Goal: Contribute content: Contribute content

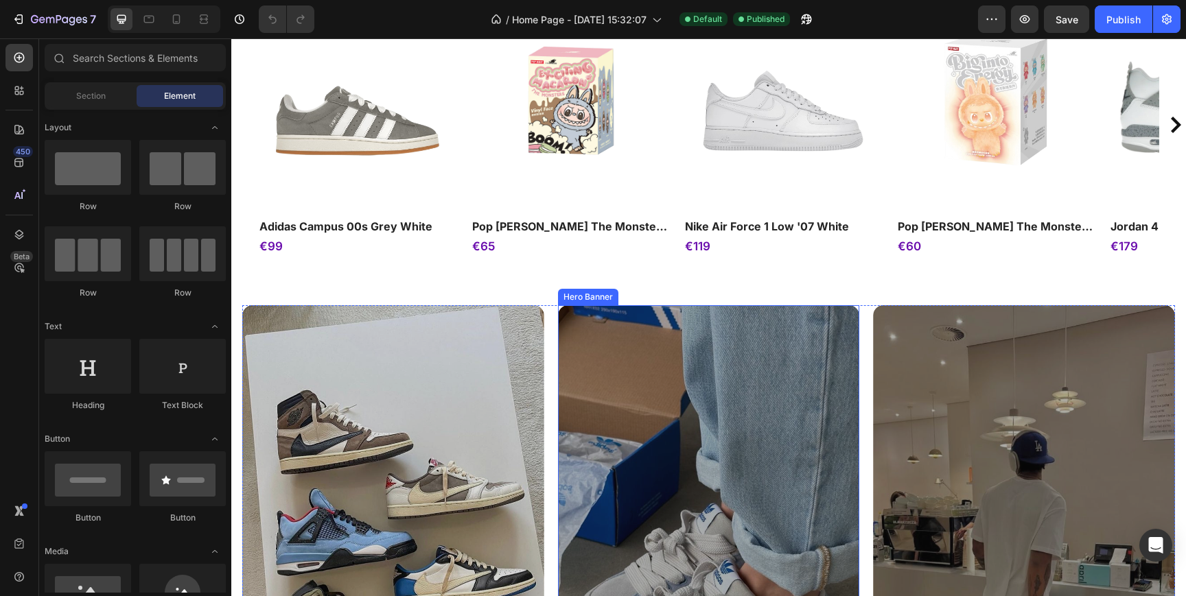
click at [446, 393] on div "Overlay" at bounding box center [393, 545] width 302 height 480
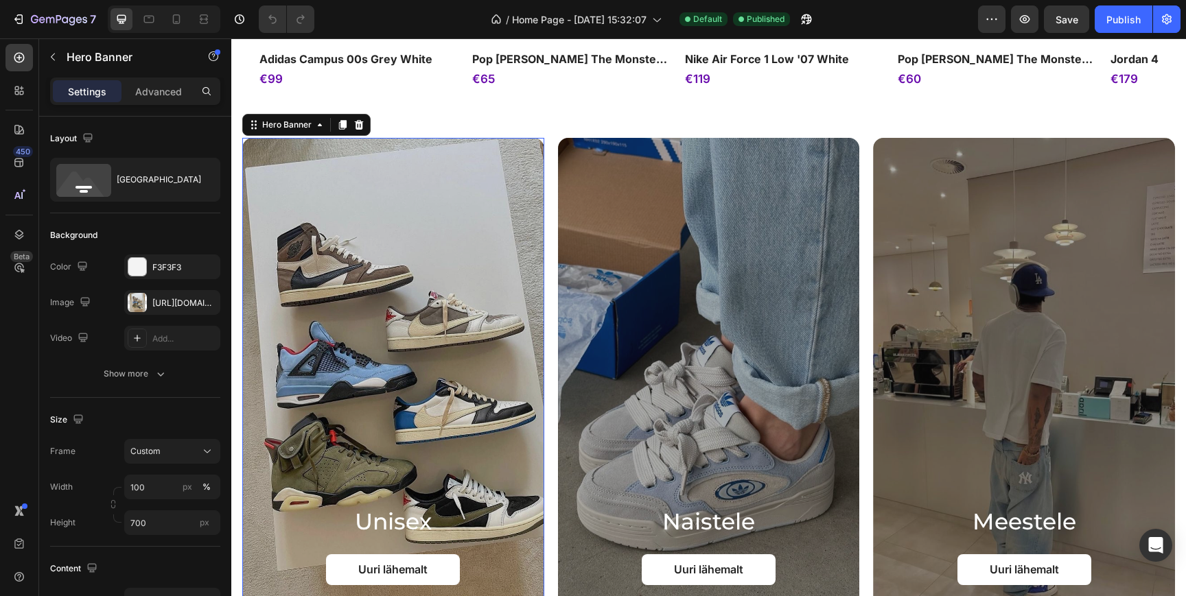
scroll to position [1252, 0]
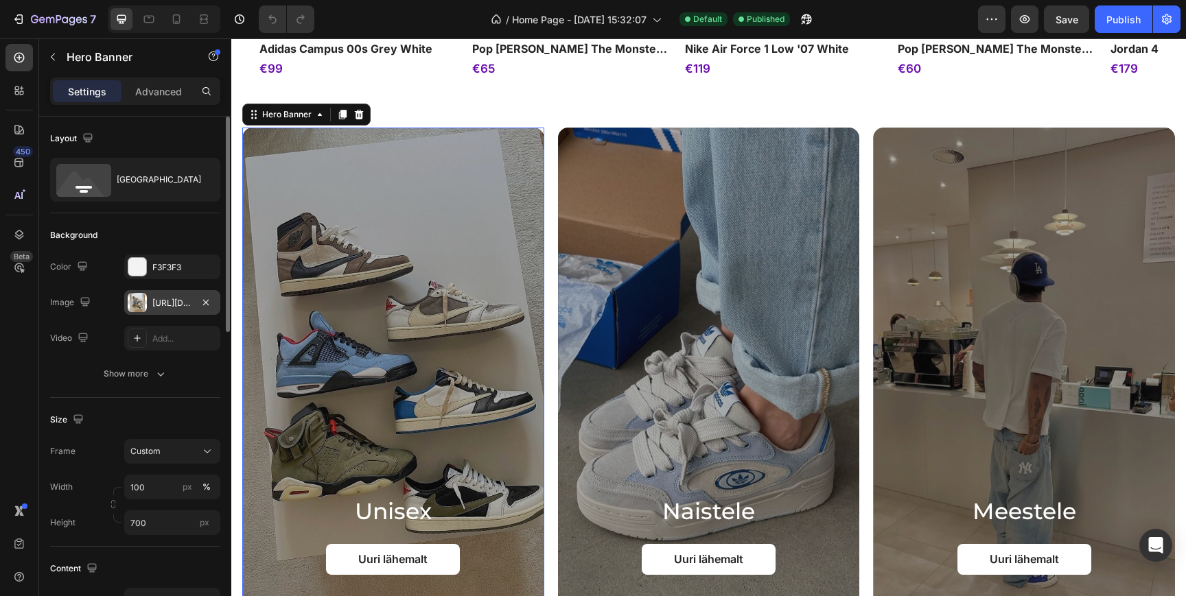
click at [170, 297] on div "[URL][DOMAIN_NAME]" at bounding box center [172, 303] width 40 height 12
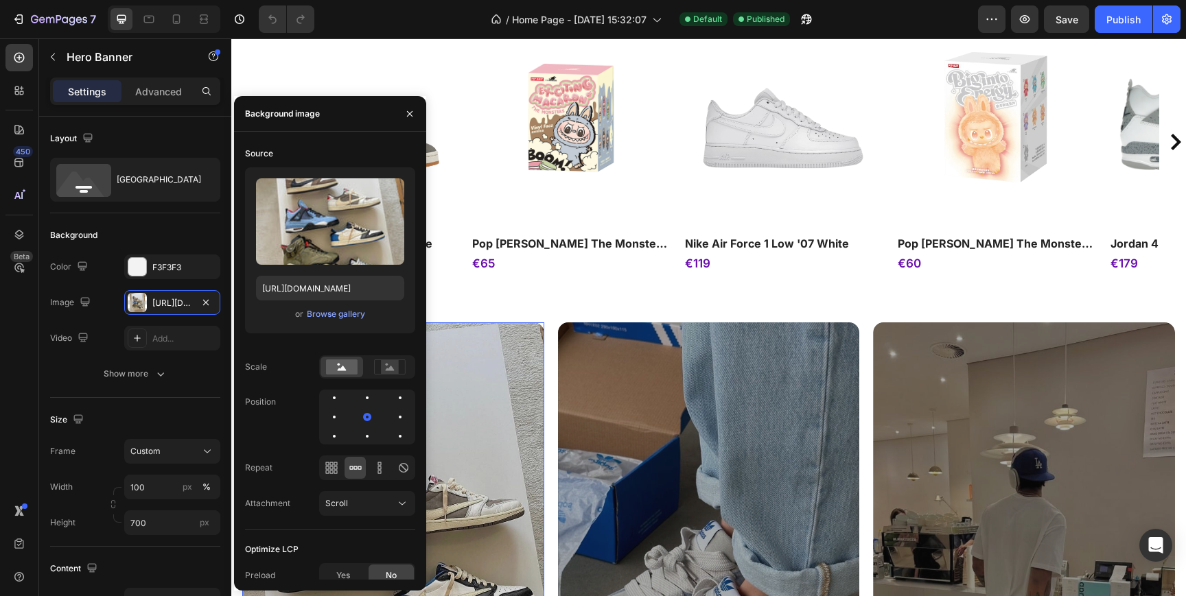
scroll to position [471, 0]
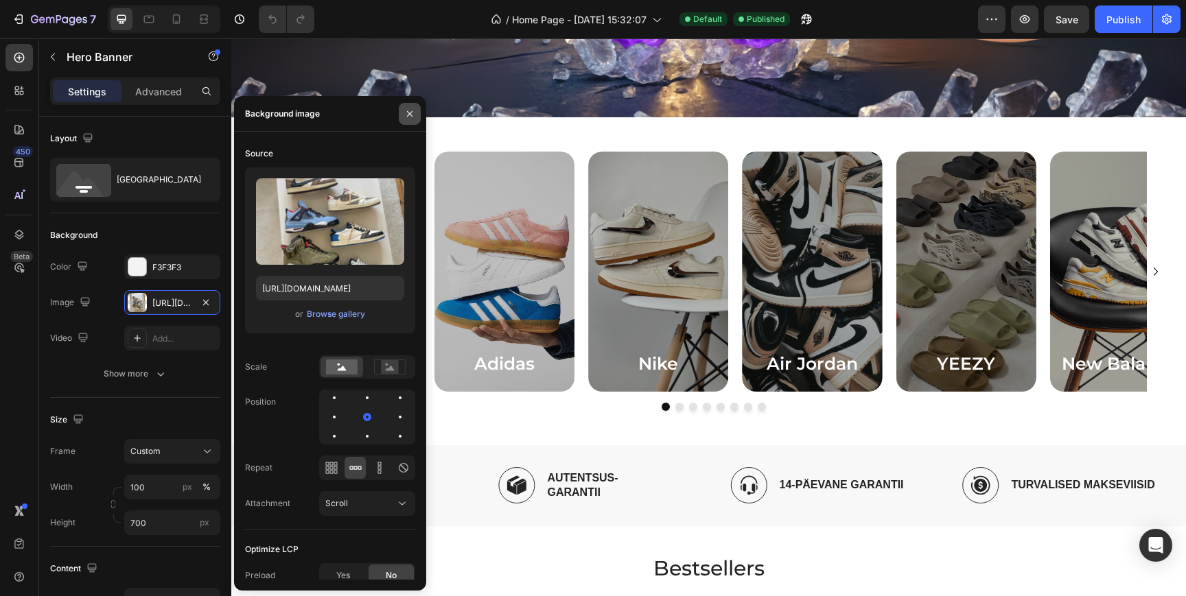
click at [411, 117] on icon "button" at bounding box center [409, 113] width 11 height 11
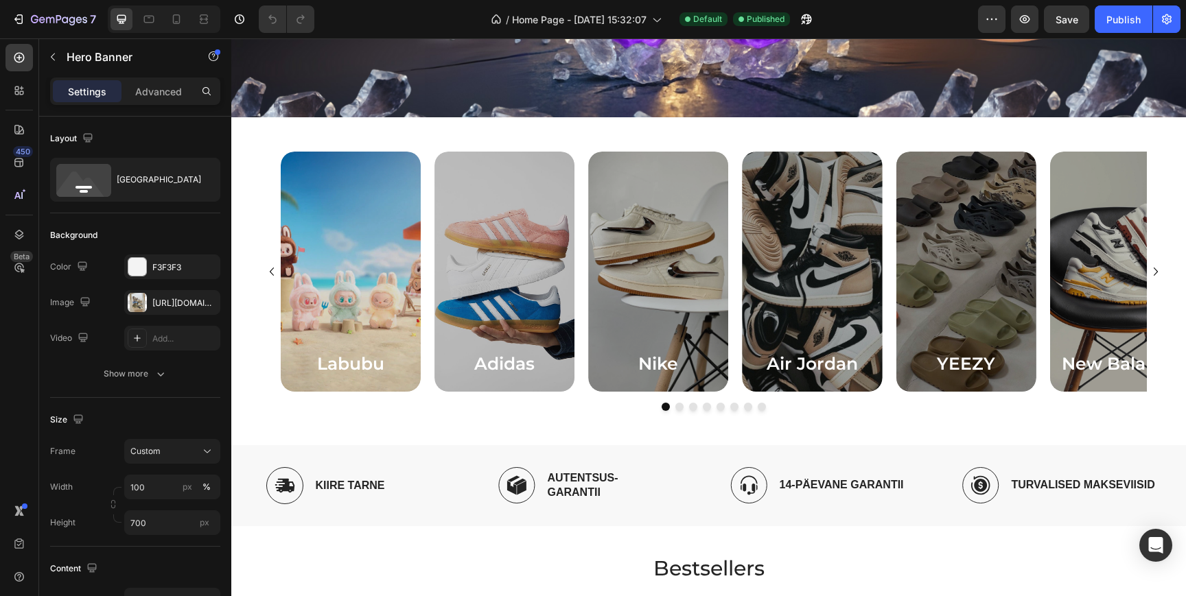
click at [349, 231] on div "Overlay" at bounding box center [351, 272] width 140 height 240
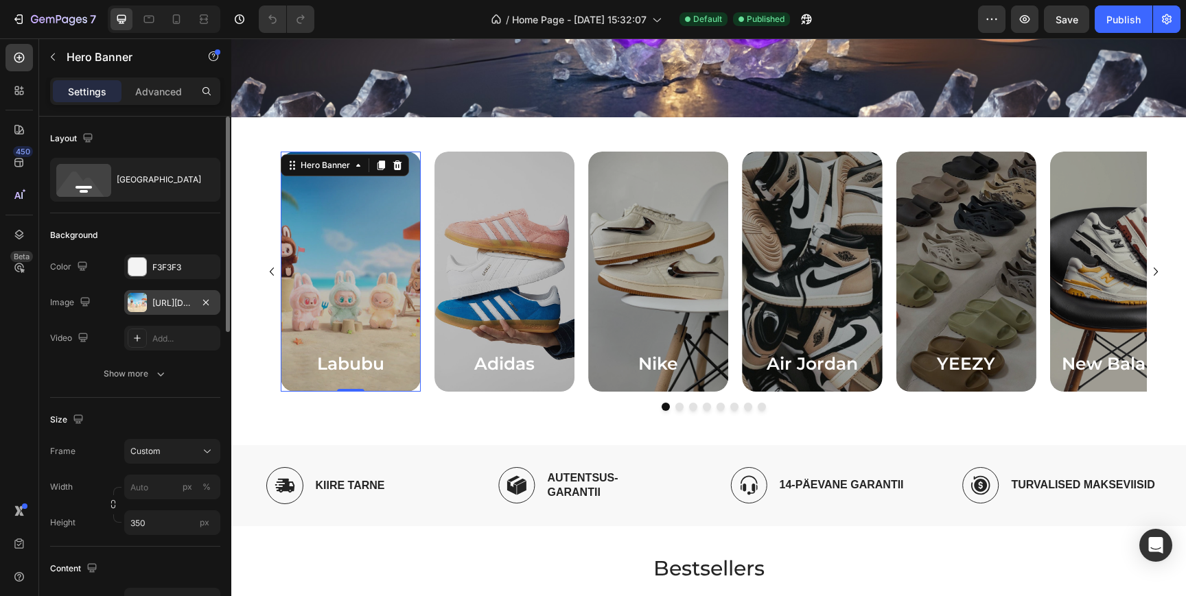
click at [165, 300] on div "[URL][DOMAIN_NAME]" at bounding box center [172, 303] width 40 height 12
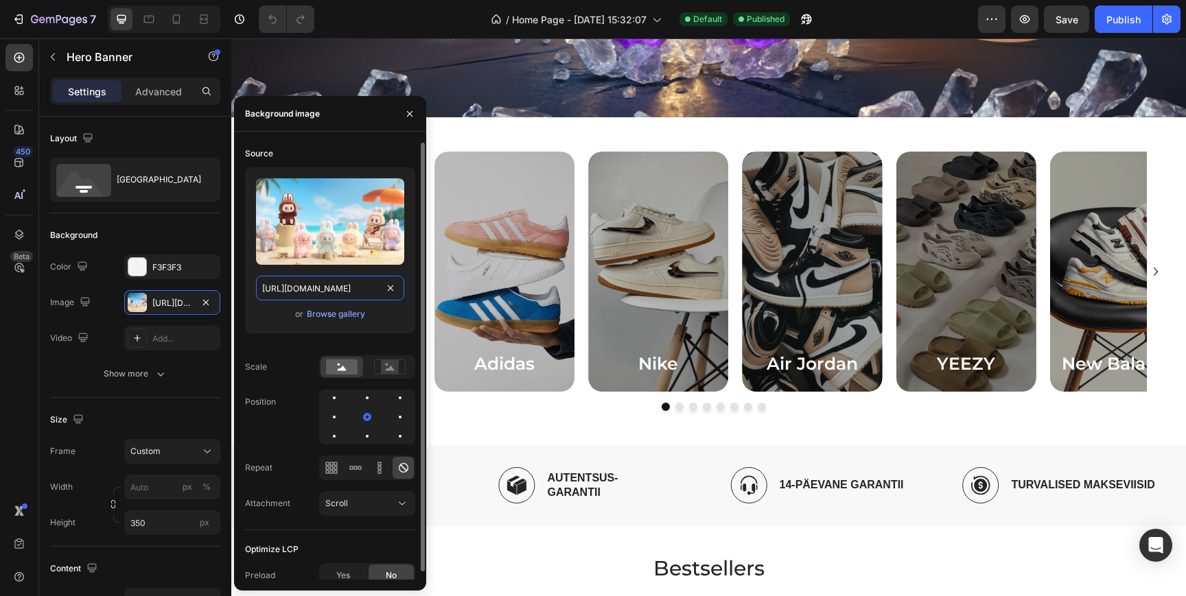
click at [307, 285] on input "[URL][DOMAIN_NAME]" at bounding box center [330, 288] width 148 height 25
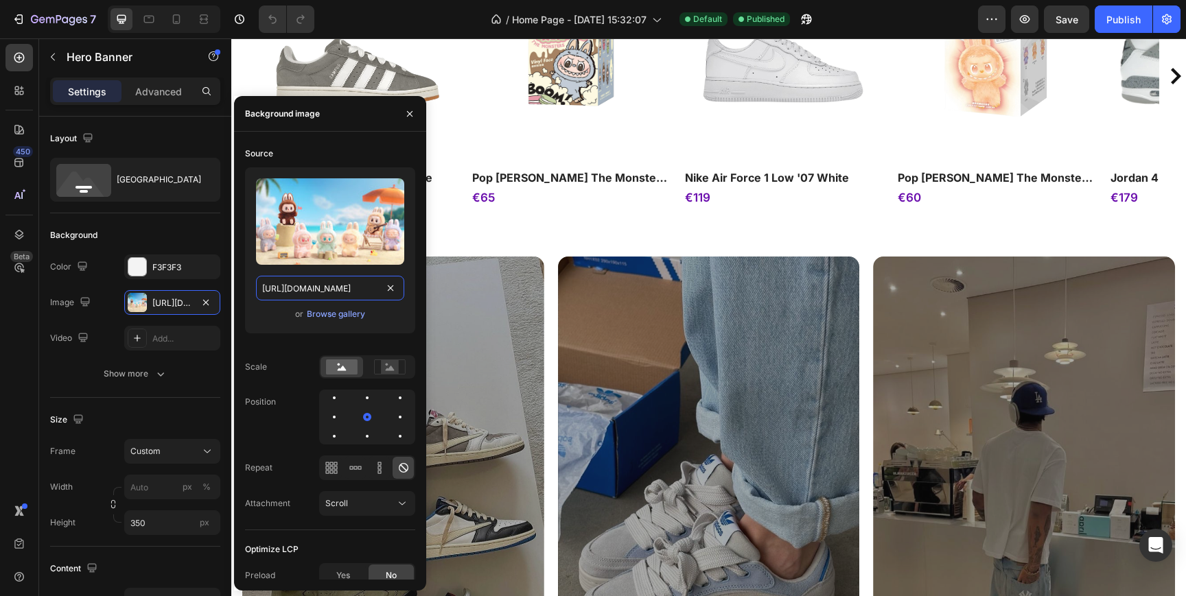
scroll to position [1182, 0]
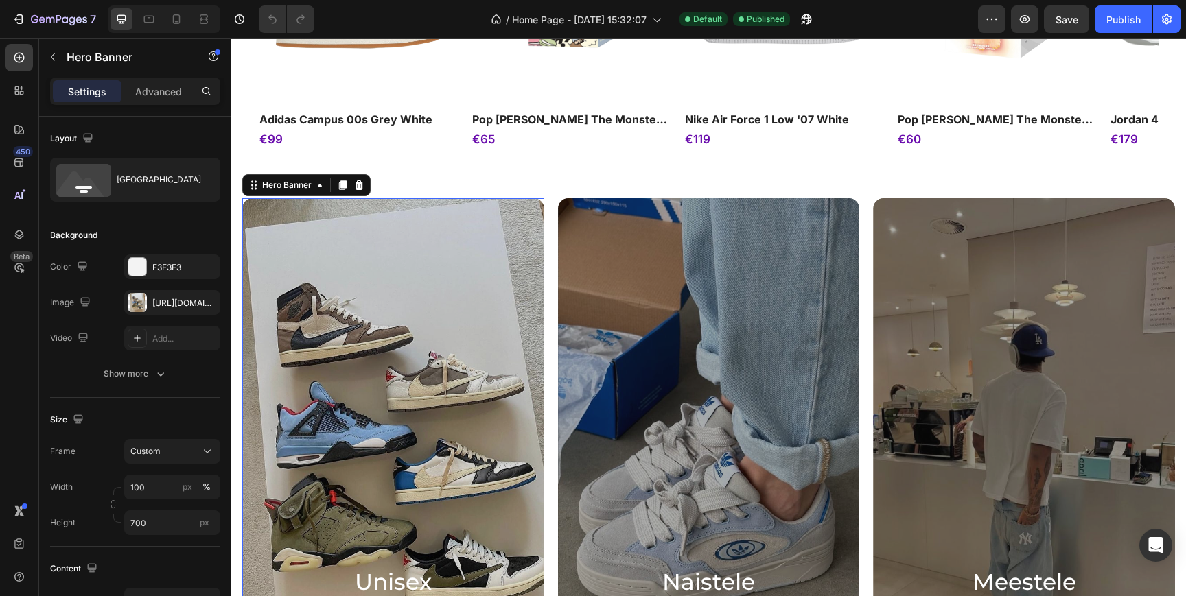
click at [517, 288] on div "Overlay" at bounding box center [393, 438] width 302 height 480
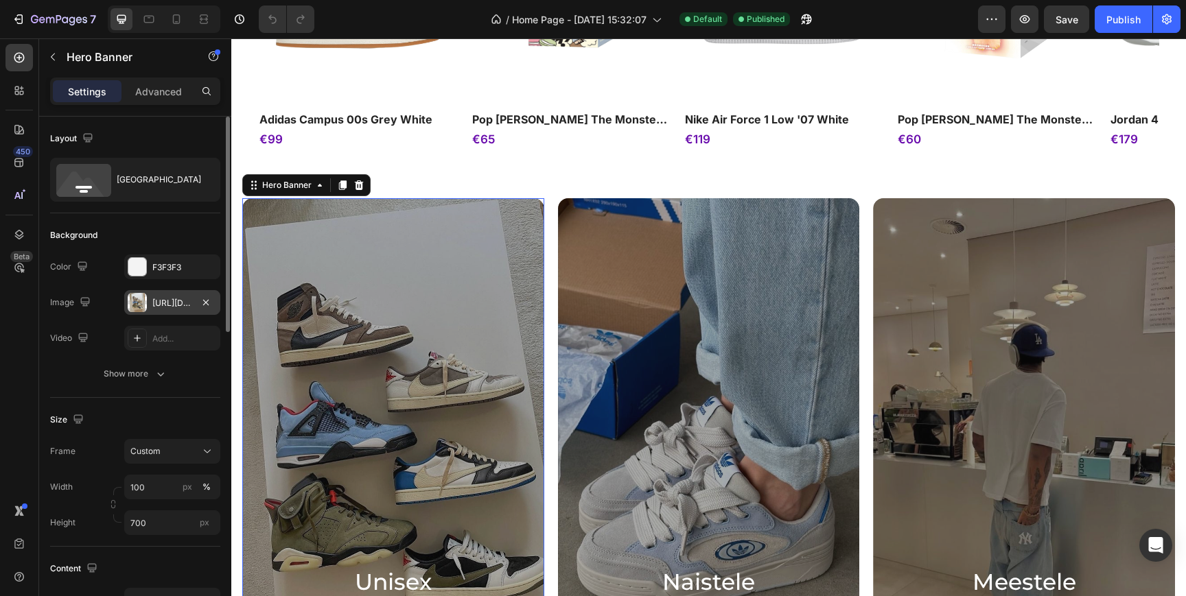
click at [159, 305] on div "[URL][DOMAIN_NAME]" at bounding box center [172, 303] width 40 height 12
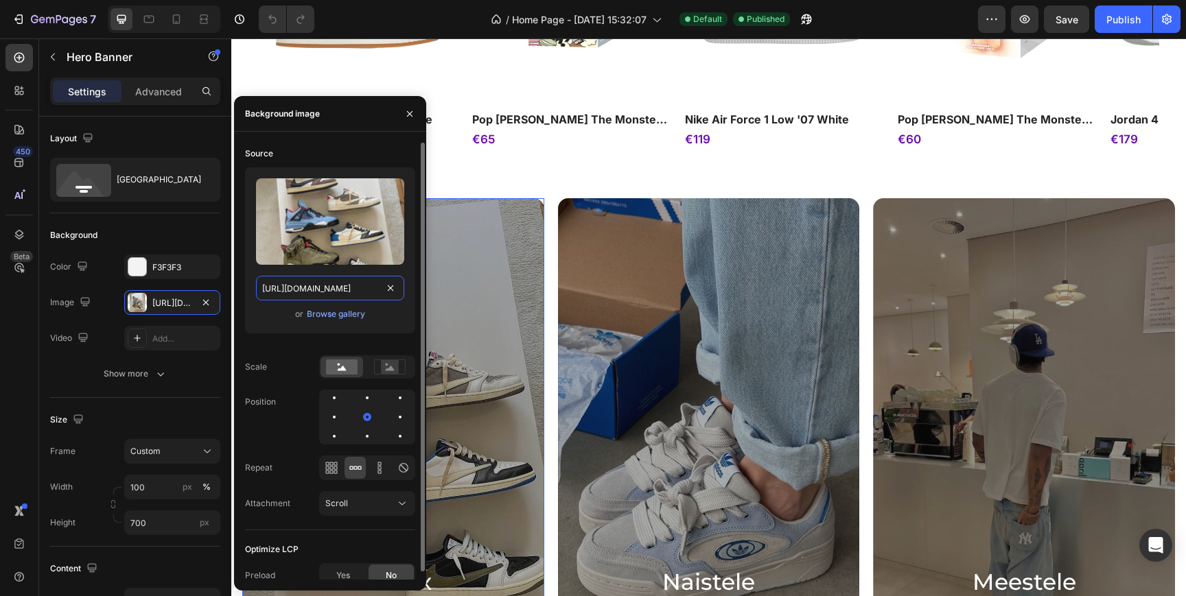
click at [328, 292] on input "[URL][DOMAIN_NAME]" at bounding box center [330, 288] width 148 height 25
paste input "5dd18d28-e894-48d4-a7f4-f417db431183"
type input "[URL][DOMAIN_NAME]"
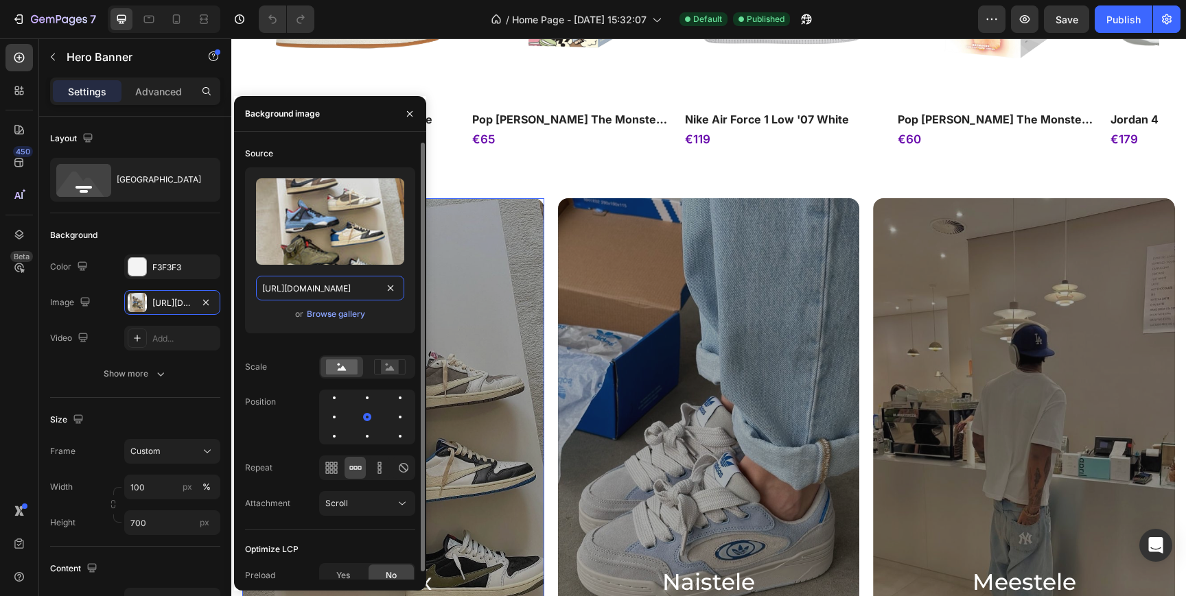
scroll to position [0, 421]
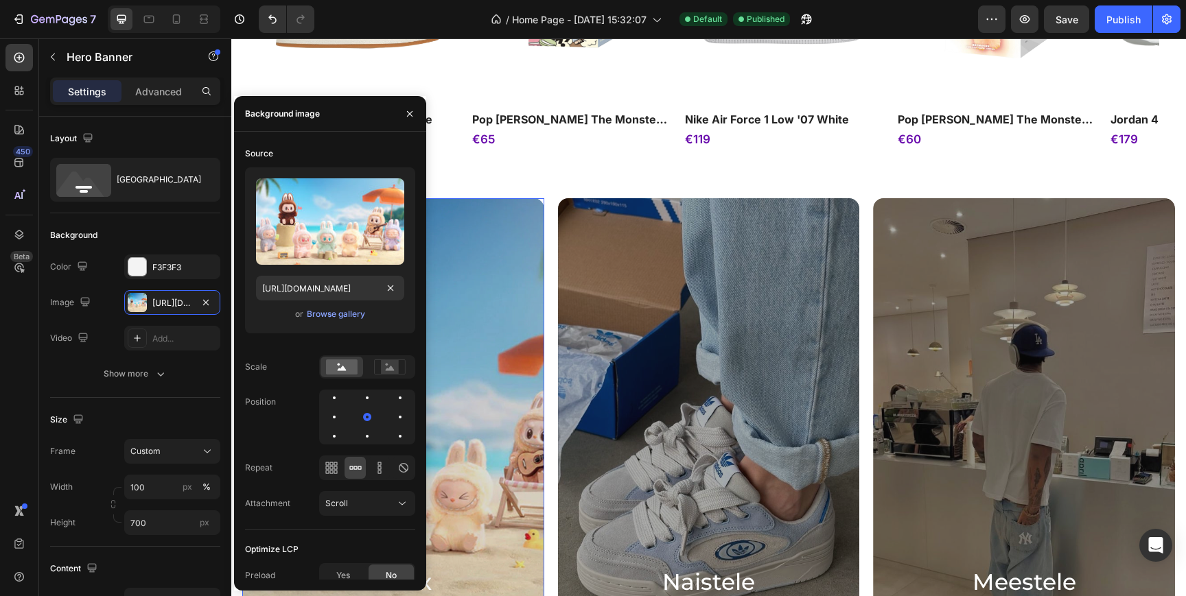
click at [488, 240] on div "Overlay" at bounding box center [393, 438] width 302 height 480
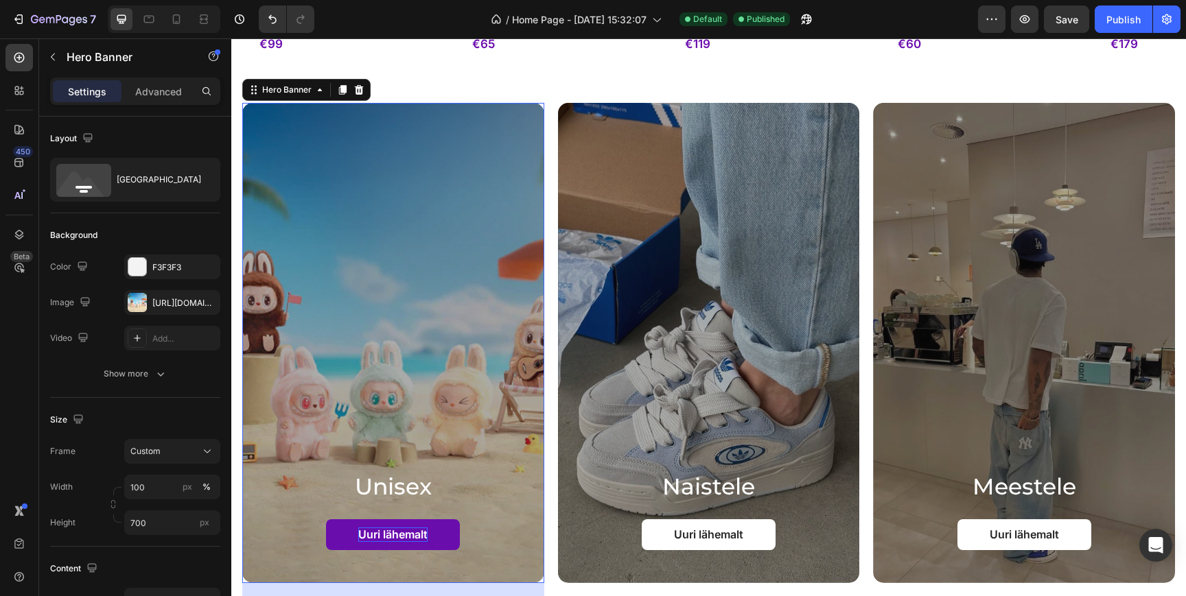
scroll to position [1303, 0]
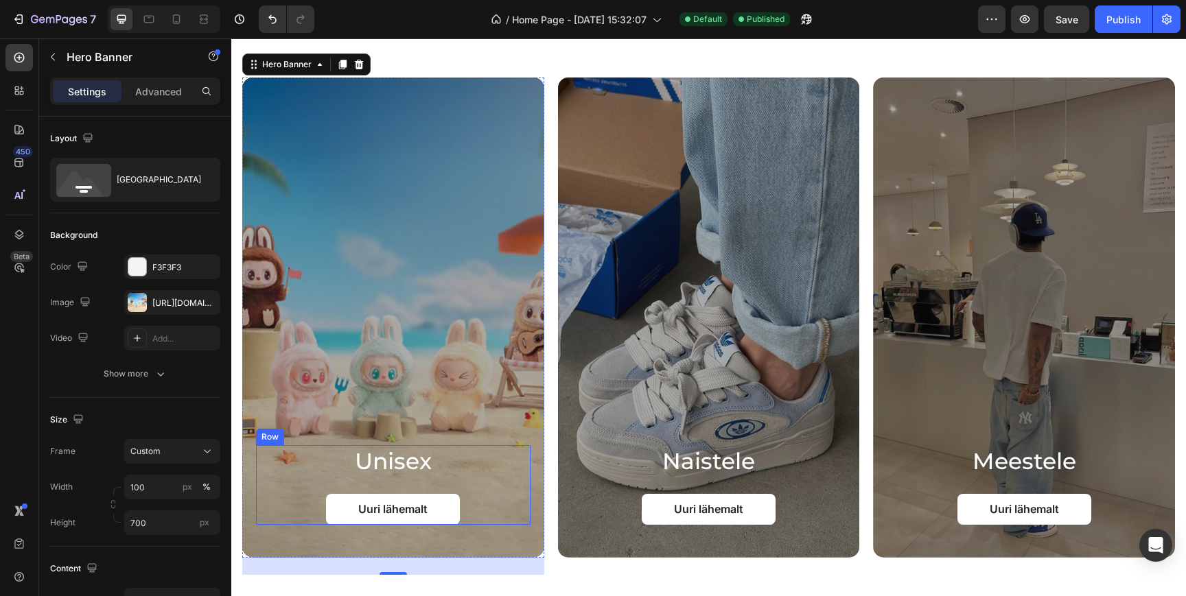
click at [418, 469] on h2 "Unisex" at bounding box center [393, 461] width 274 height 32
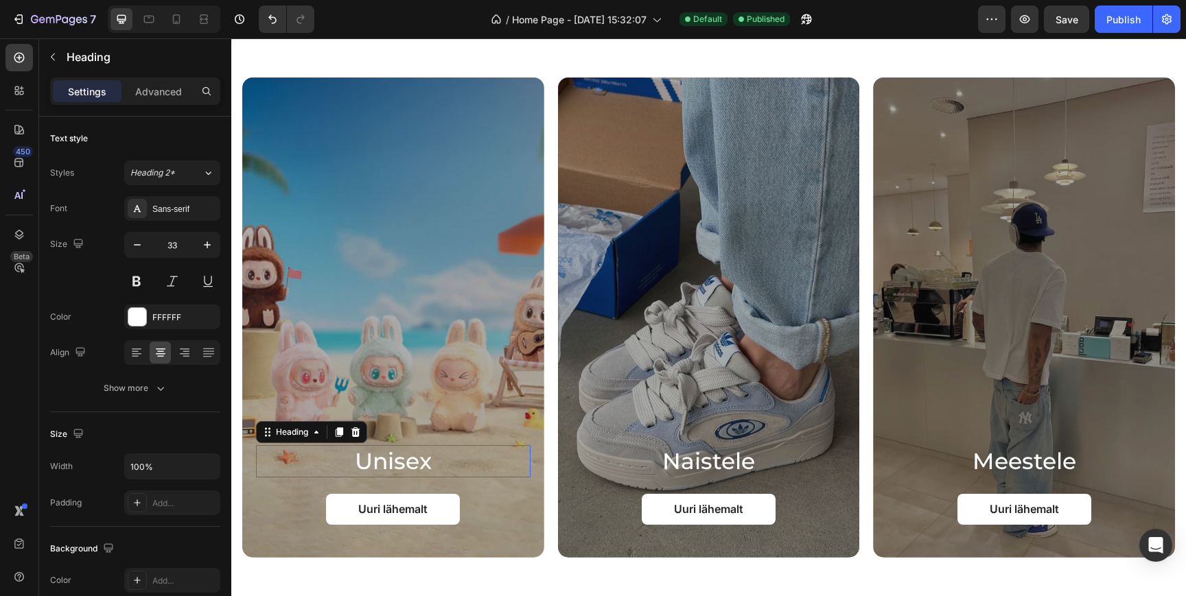
click at [418, 469] on h2 "Unisex" at bounding box center [393, 461] width 274 height 32
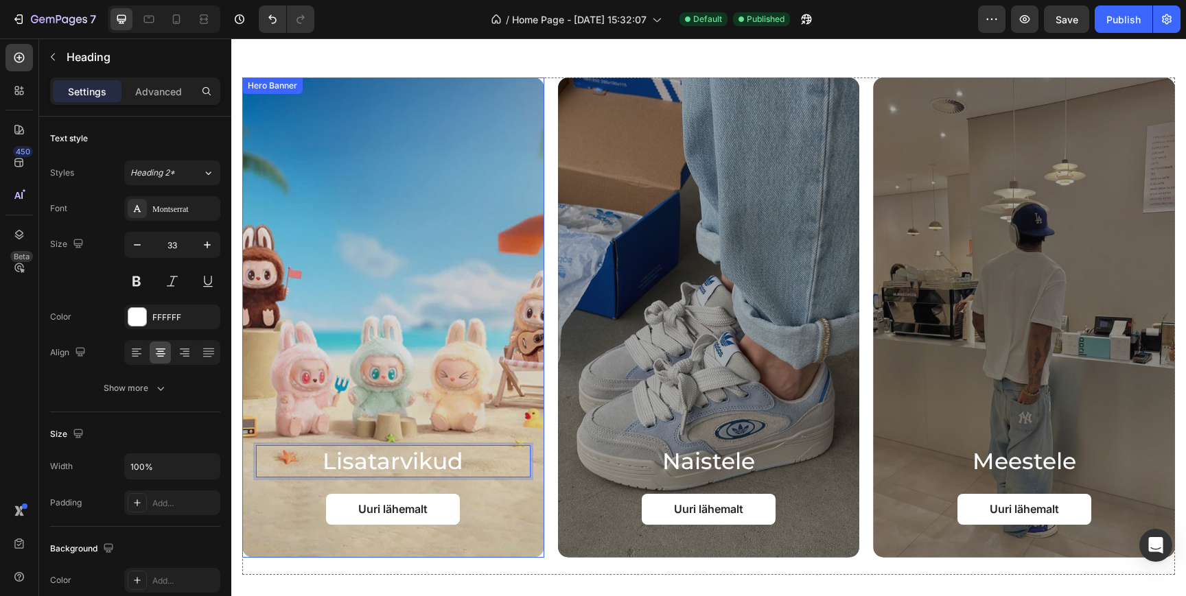
click at [435, 338] on div "Overlay" at bounding box center [393, 318] width 302 height 480
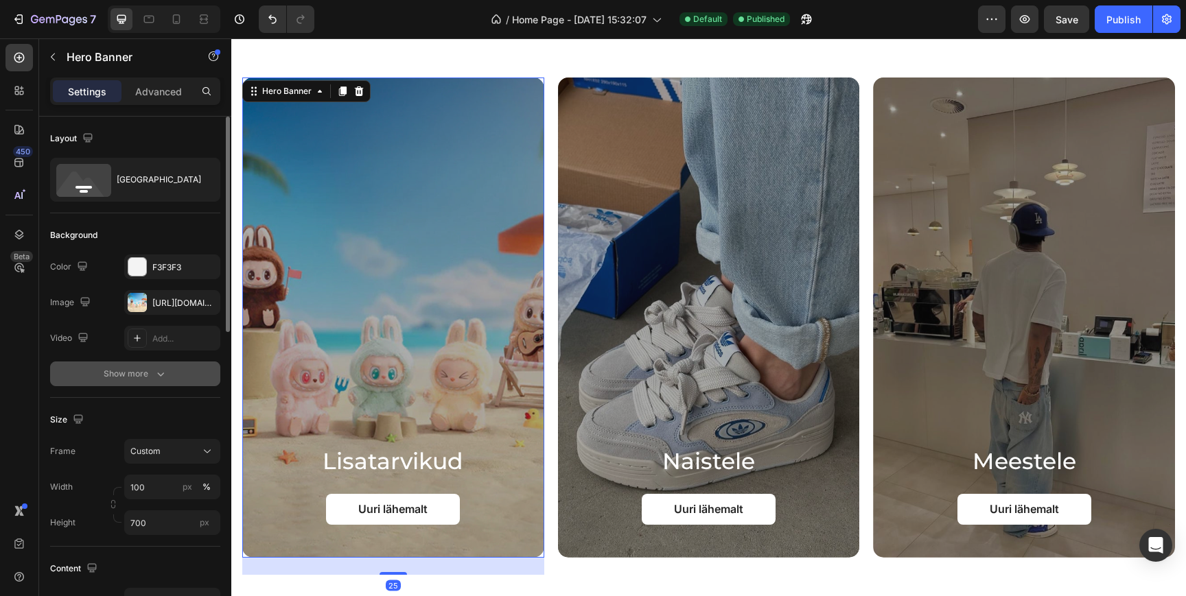
click at [140, 366] on button "Show more" at bounding box center [135, 374] width 170 height 25
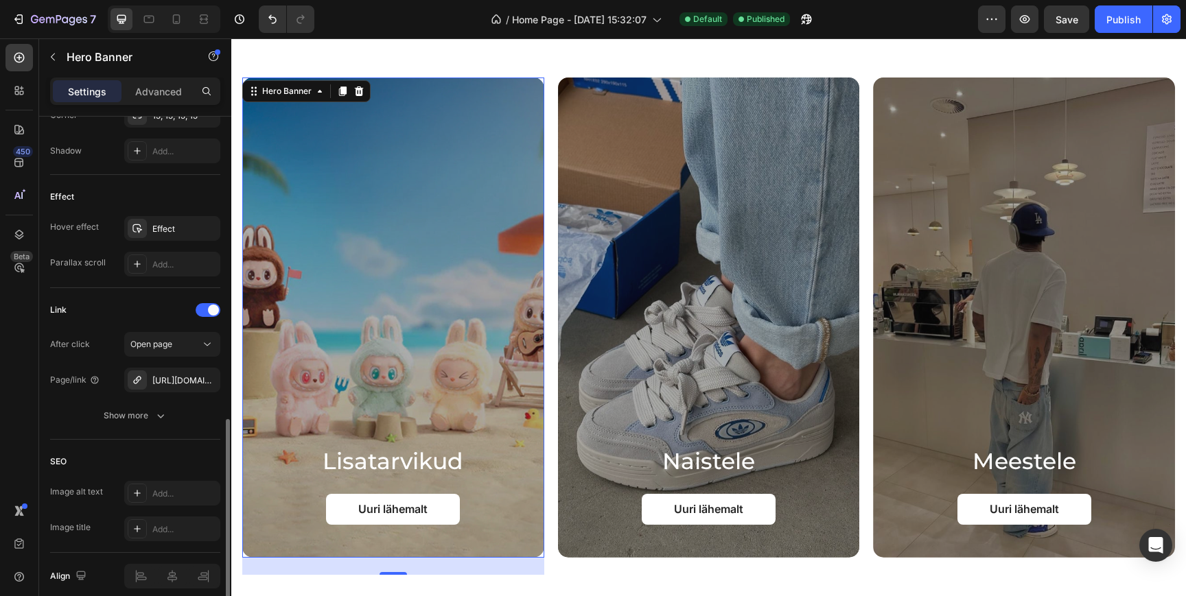
scroll to position [719, 0]
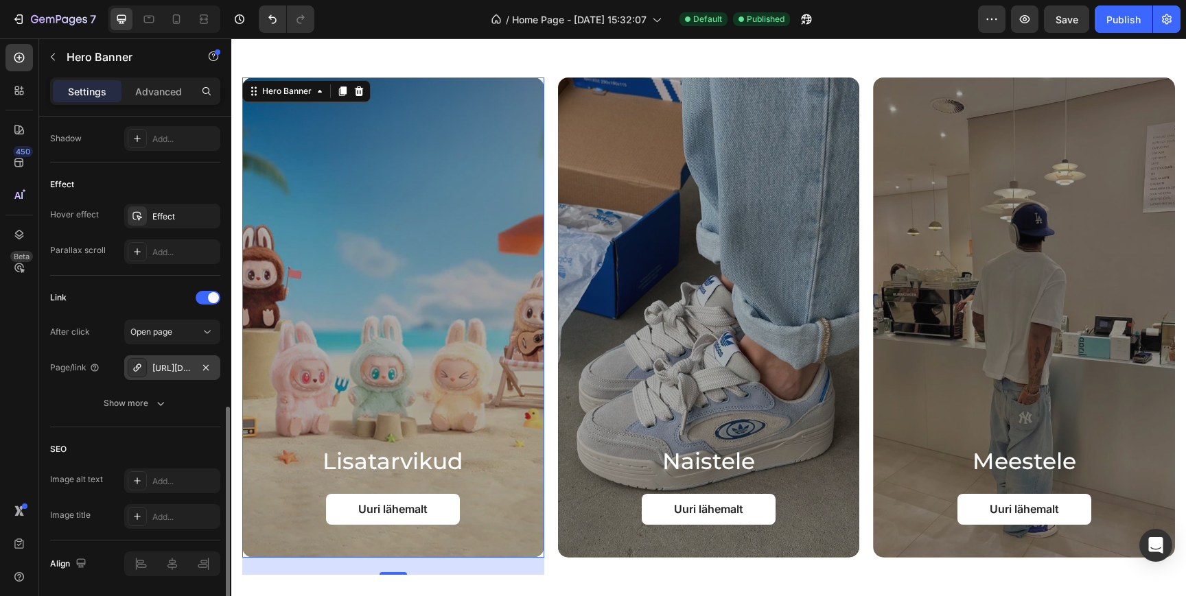
click at [172, 365] on div "[URL][DOMAIN_NAME]" at bounding box center [172, 368] width 40 height 12
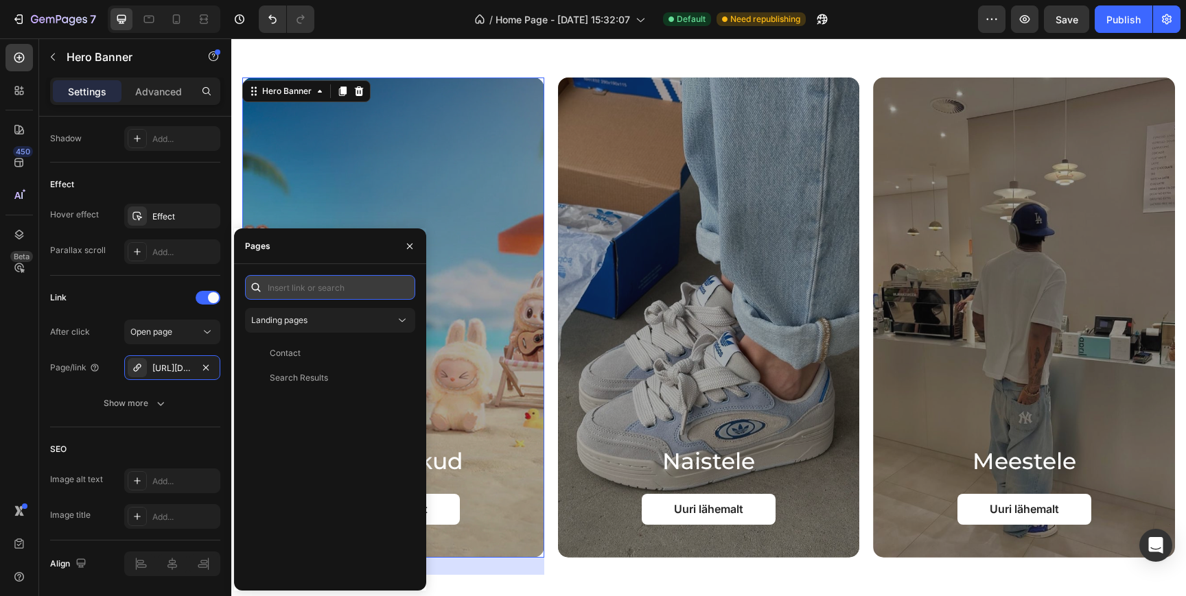
click at [338, 292] on input "text" at bounding box center [330, 287] width 170 height 25
paste input "[URL][DOMAIN_NAME]"
type input "[URL][DOMAIN_NAME]"
click at [392, 320] on div "View" at bounding box center [394, 320] width 20 height 12
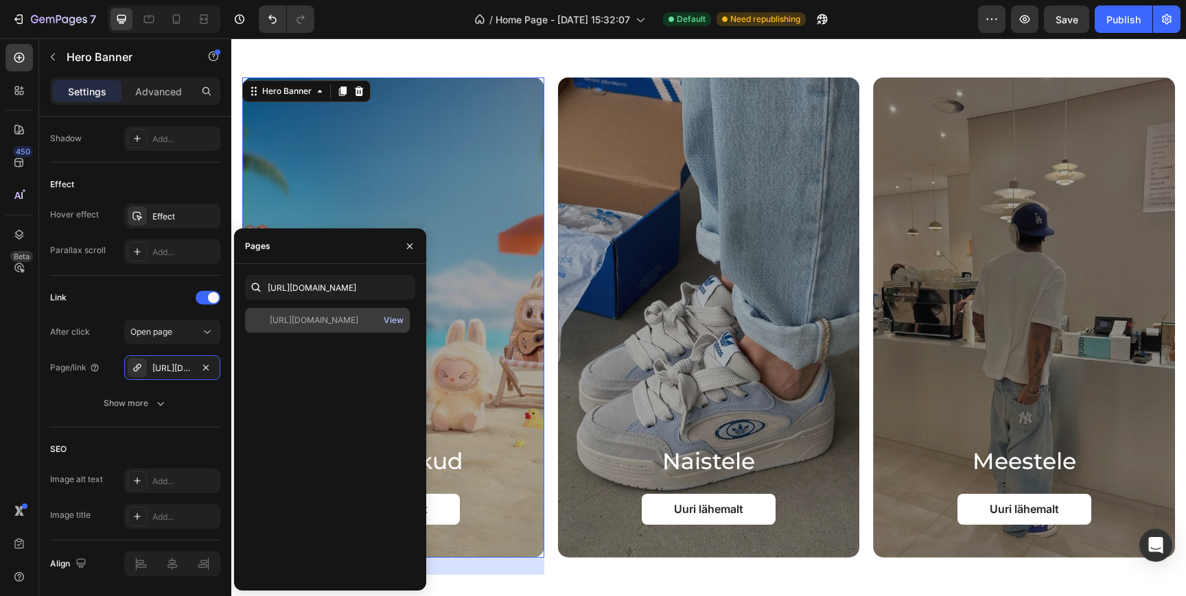
scroll to position [0, 0]
click at [409, 253] on button "button" at bounding box center [410, 246] width 22 height 22
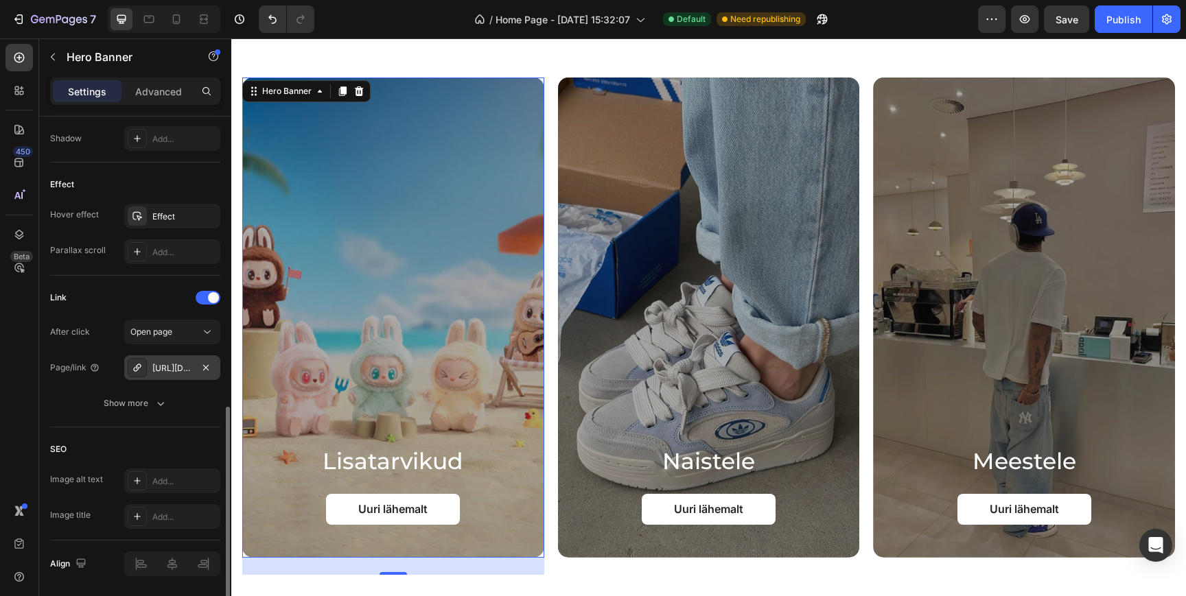
click at [180, 369] on div "[URL][DOMAIN_NAME]" at bounding box center [172, 368] width 40 height 12
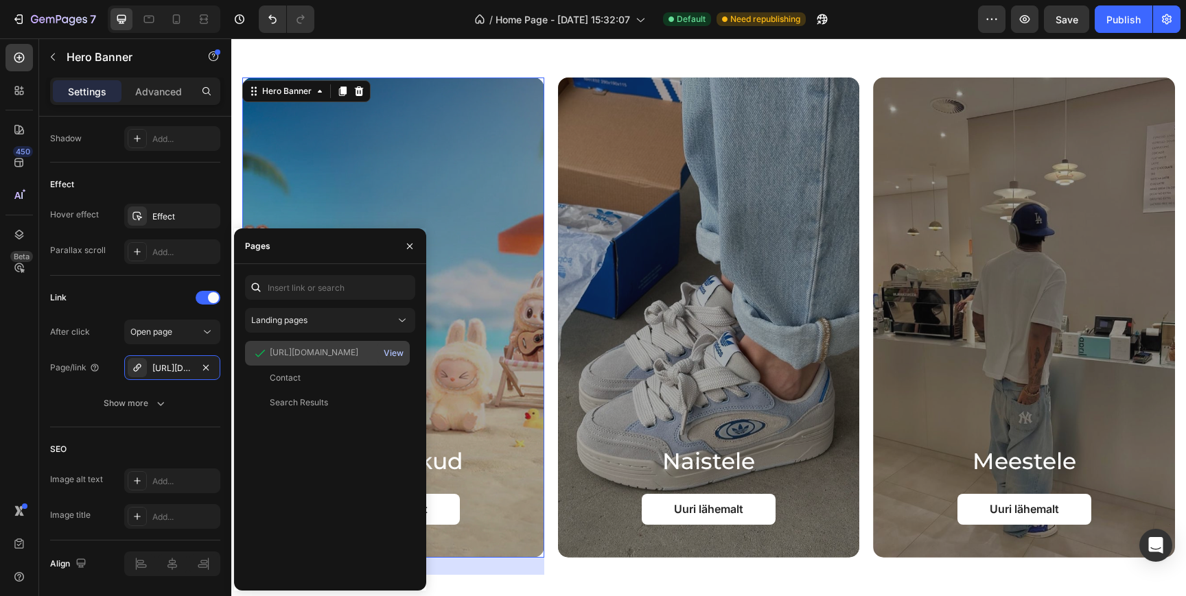
click at [398, 353] on div "View" at bounding box center [394, 353] width 20 height 12
click at [1088, 23] on button "Save" at bounding box center [1066, 18] width 45 height 27
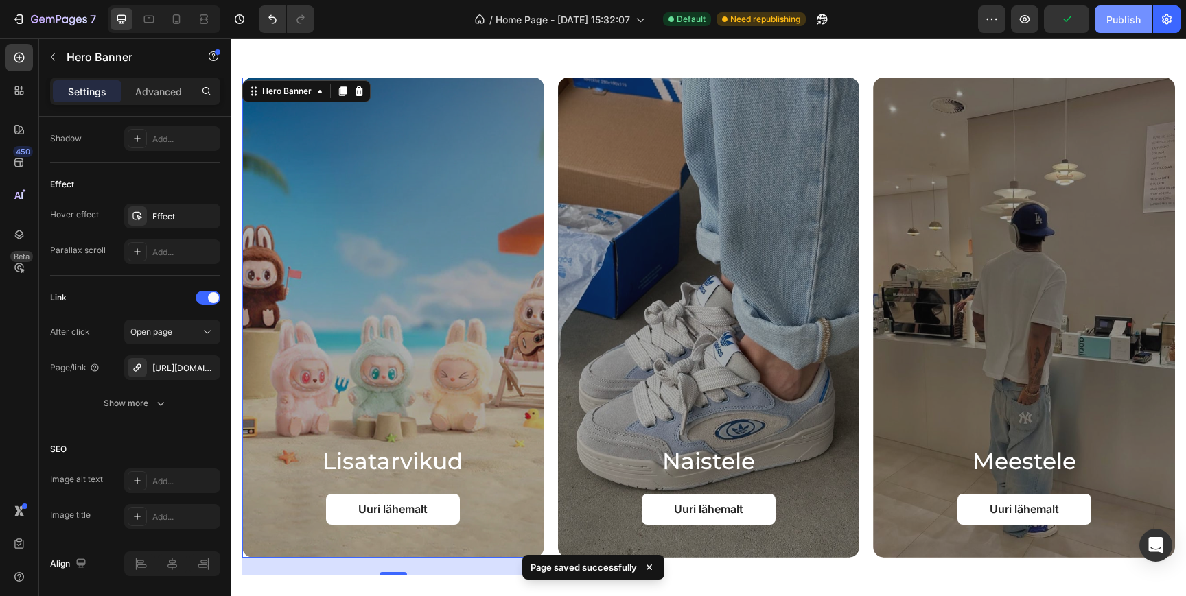
click at [1124, 15] on div "Publish" at bounding box center [1123, 19] width 34 height 14
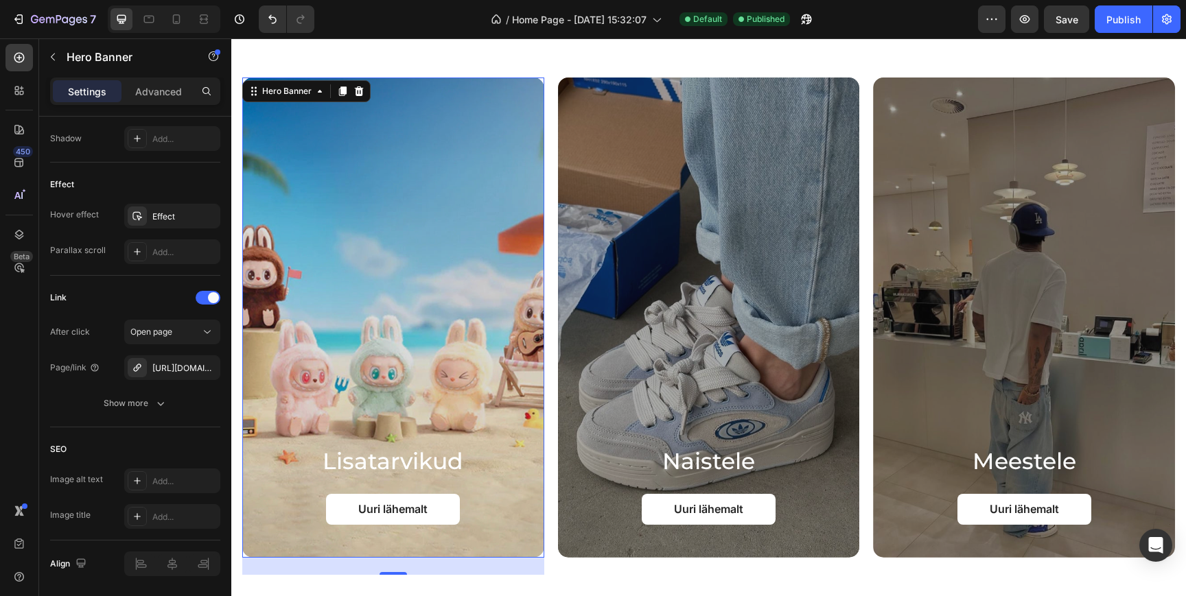
click at [396, 307] on div "Overlay" at bounding box center [393, 318] width 302 height 480
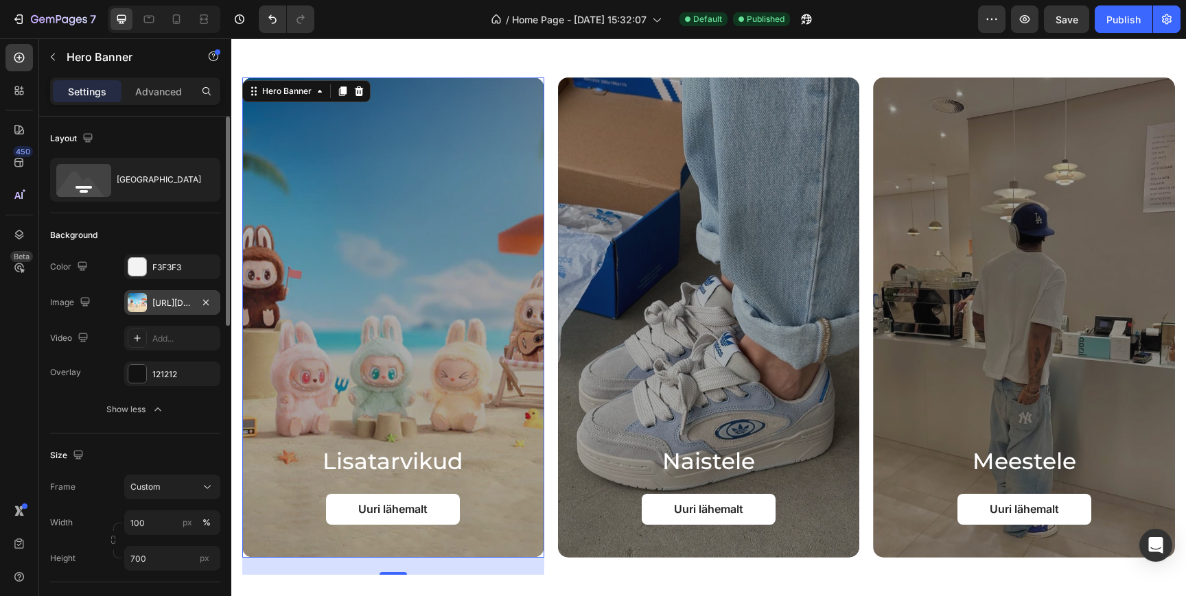
click at [176, 296] on div "[URL][DOMAIN_NAME]" at bounding box center [172, 302] width 96 height 25
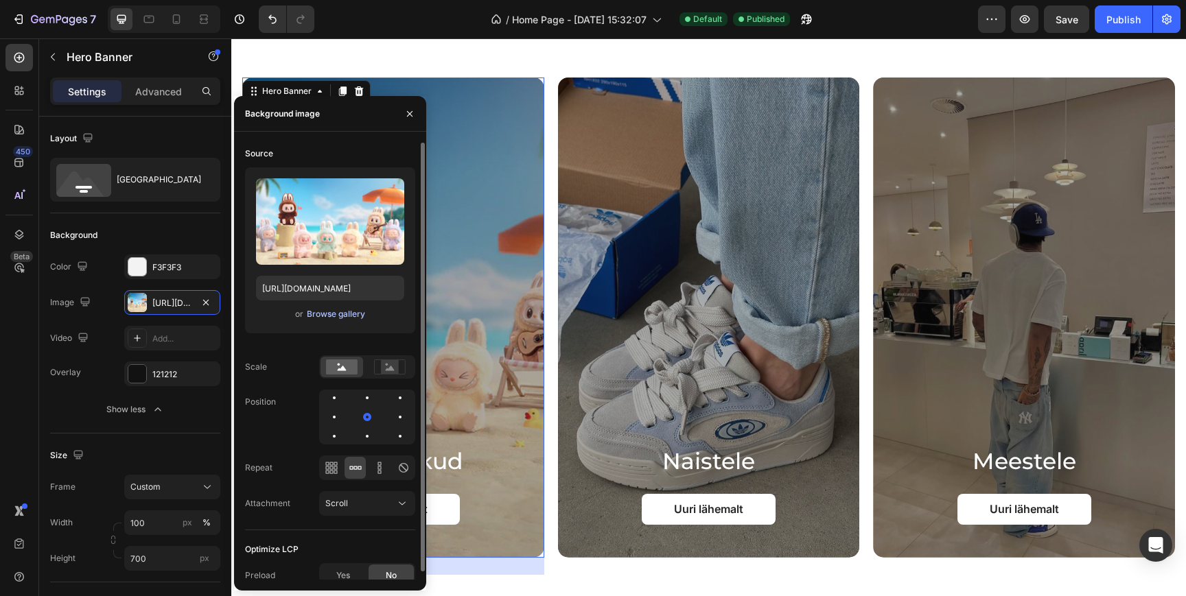
click at [333, 313] on div "Browse gallery" at bounding box center [336, 314] width 58 height 12
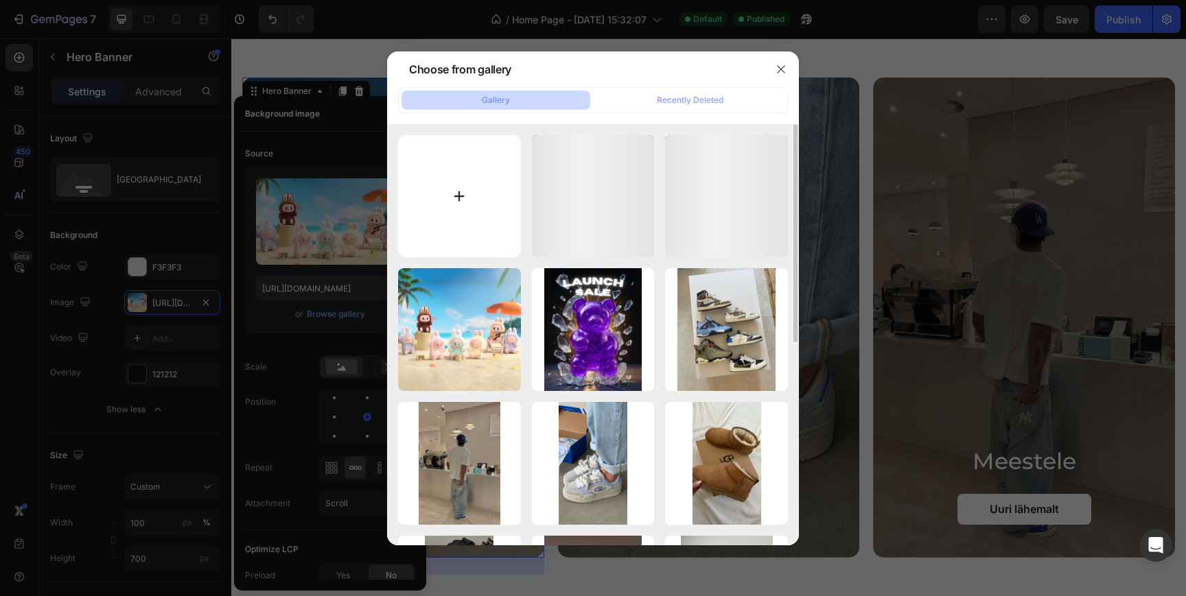
click at [460, 180] on input "file" at bounding box center [459, 196] width 123 height 123
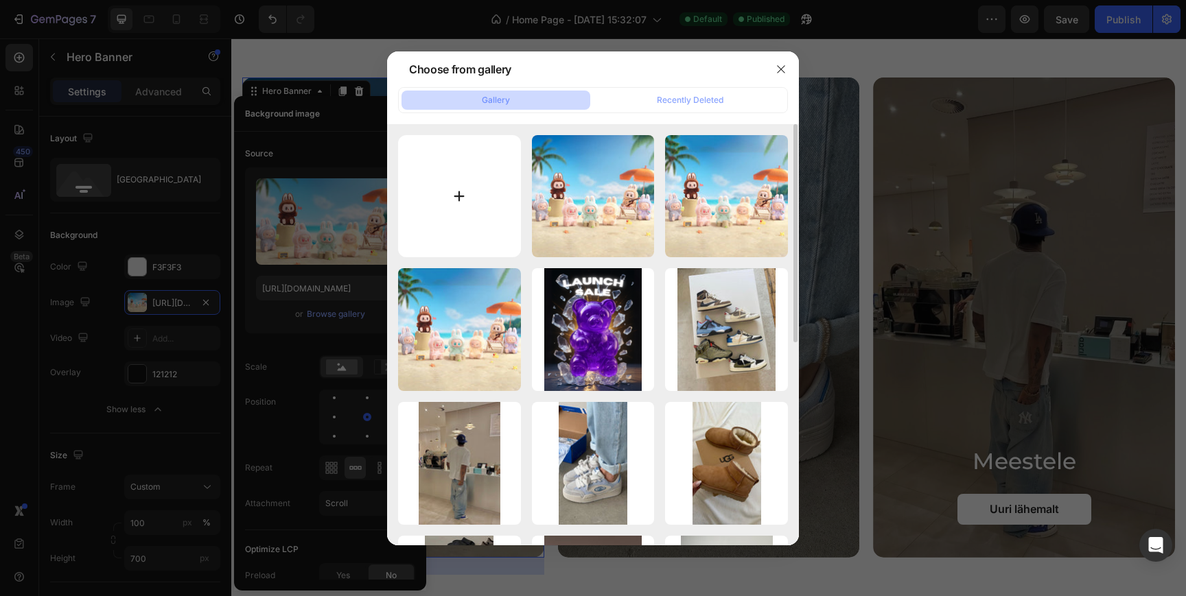
type input "C:\fakepath\MAIN1_Labubu.jpg"
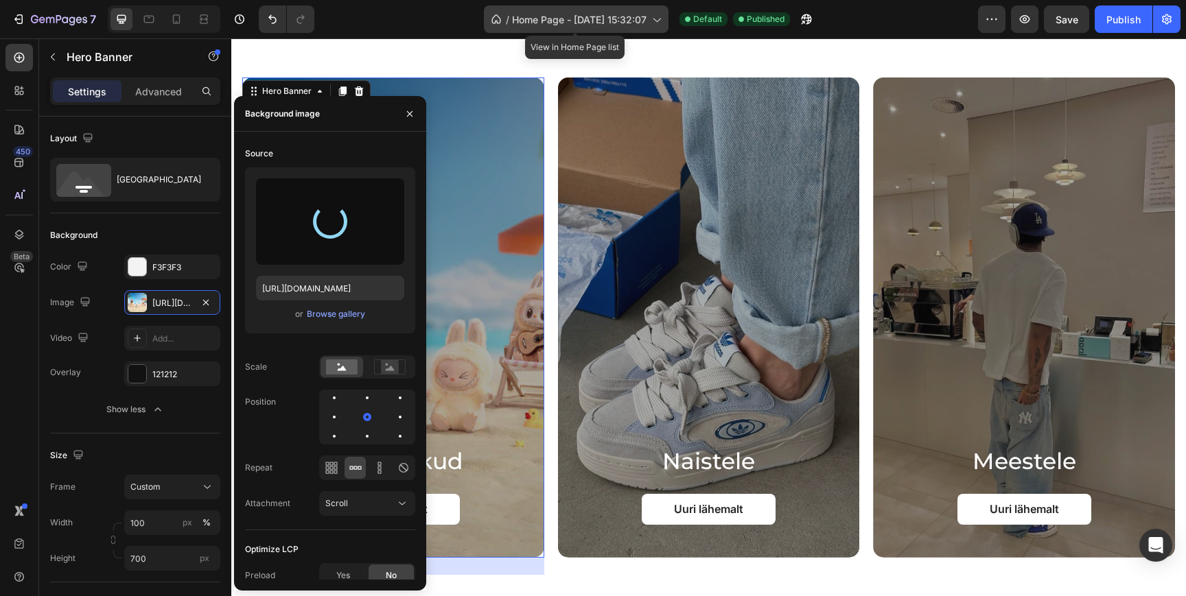
type input "[URL][DOMAIN_NAME]"
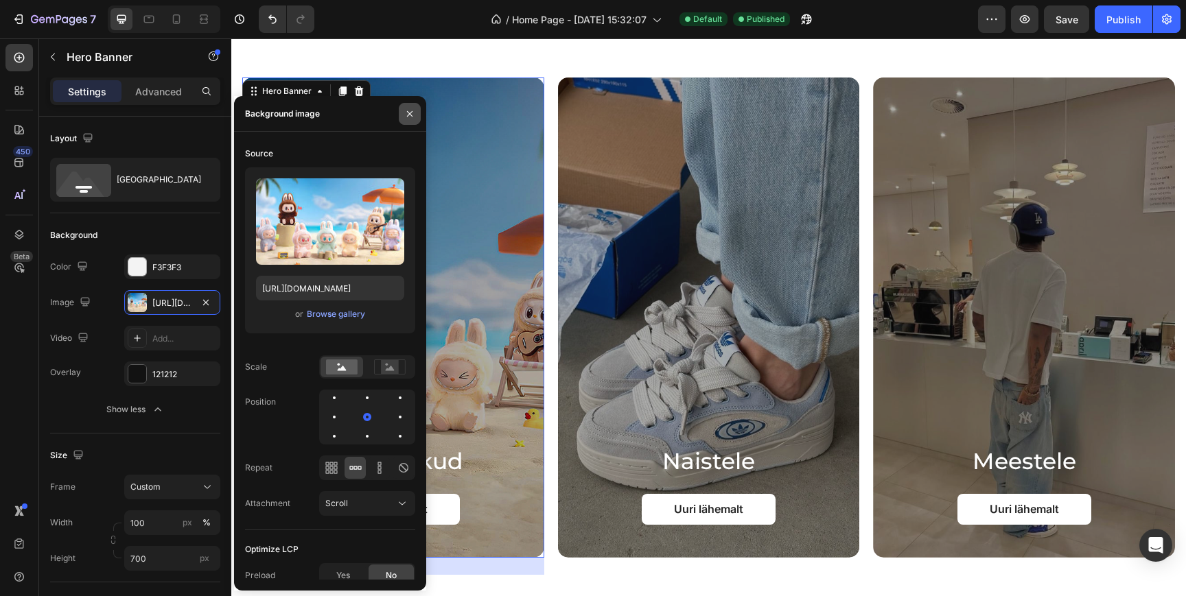
click at [410, 113] on icon "button" at bounding box center [409, 112] width 5 height 5
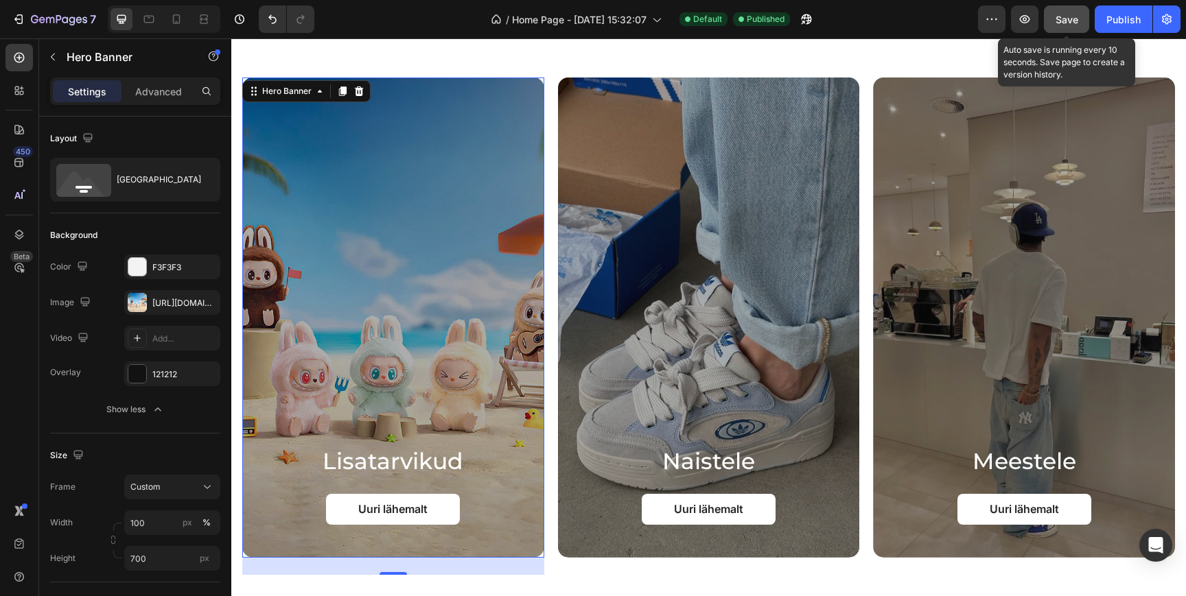
click at [1061, 8] on button "Save" at bounding box center [1066, 18] width 45 height 27
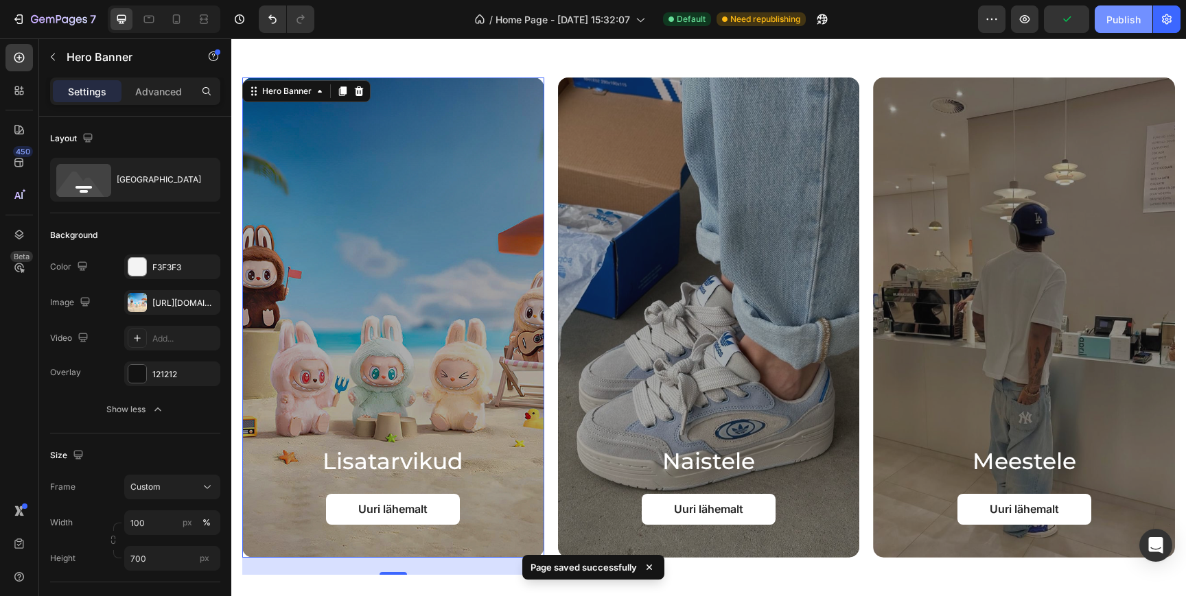
click at [1129, 15] on div "Publish" at bounding box center [1123, 19] width 34 height 14
